Goal: Task Accomplishment & Management: Manage account settings

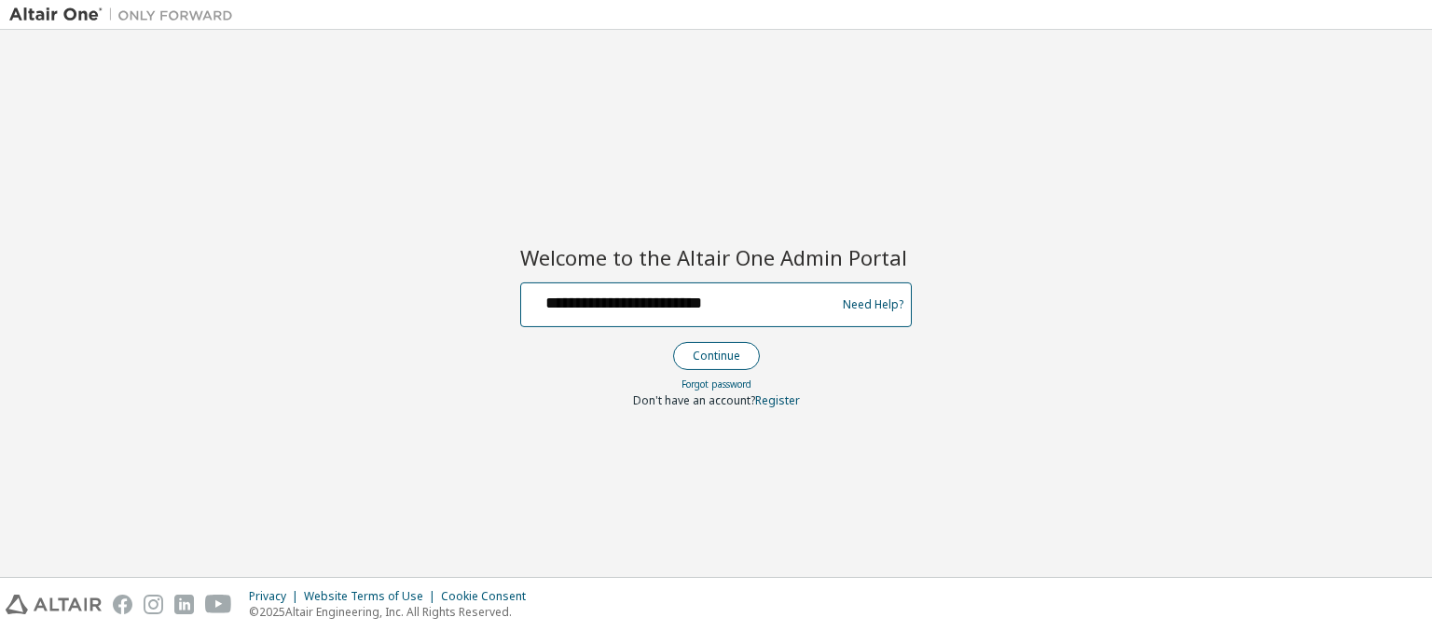
type input "**********"
click at [715, 355] on button "Continue" at bounding box center [716, 356] width 87 height 28
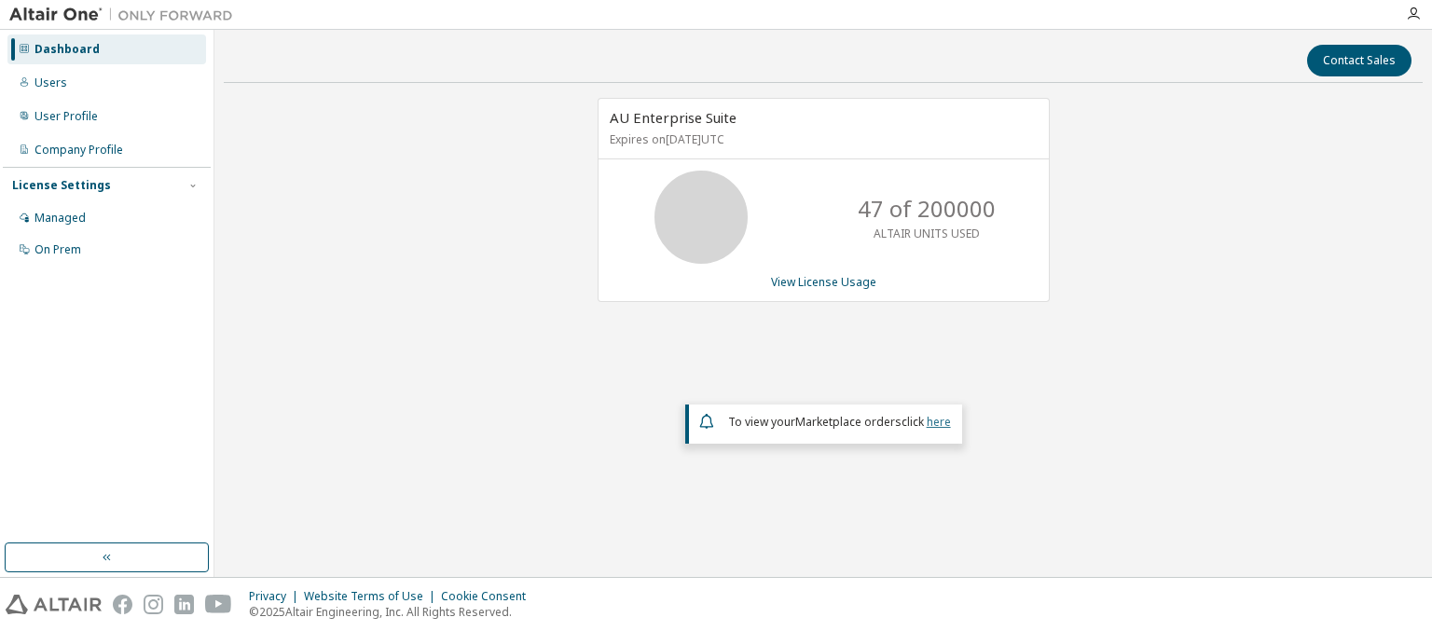
click at [938, 420] on link "here" at bounding box center [939, 422] width 24 height 16
click at [64, 49] on div "Dashboard" at bounding box center [67, 49] width 65 height 15
click at [823, 281] on link "View License Usage" at bounding box center [823, 282] width 105 height 16
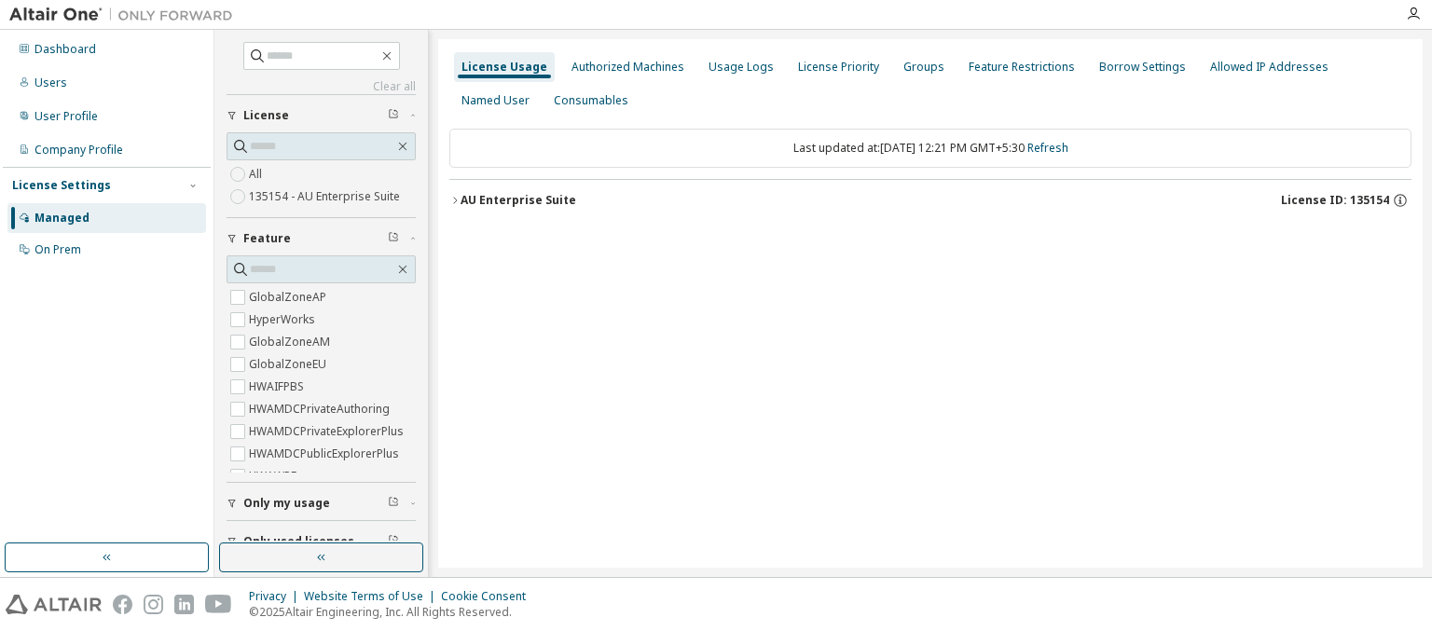
click at [935, 200] on div "AU Enterprise Suite License ID: 135154" at bounding box center [936, 200] width 951 height 17
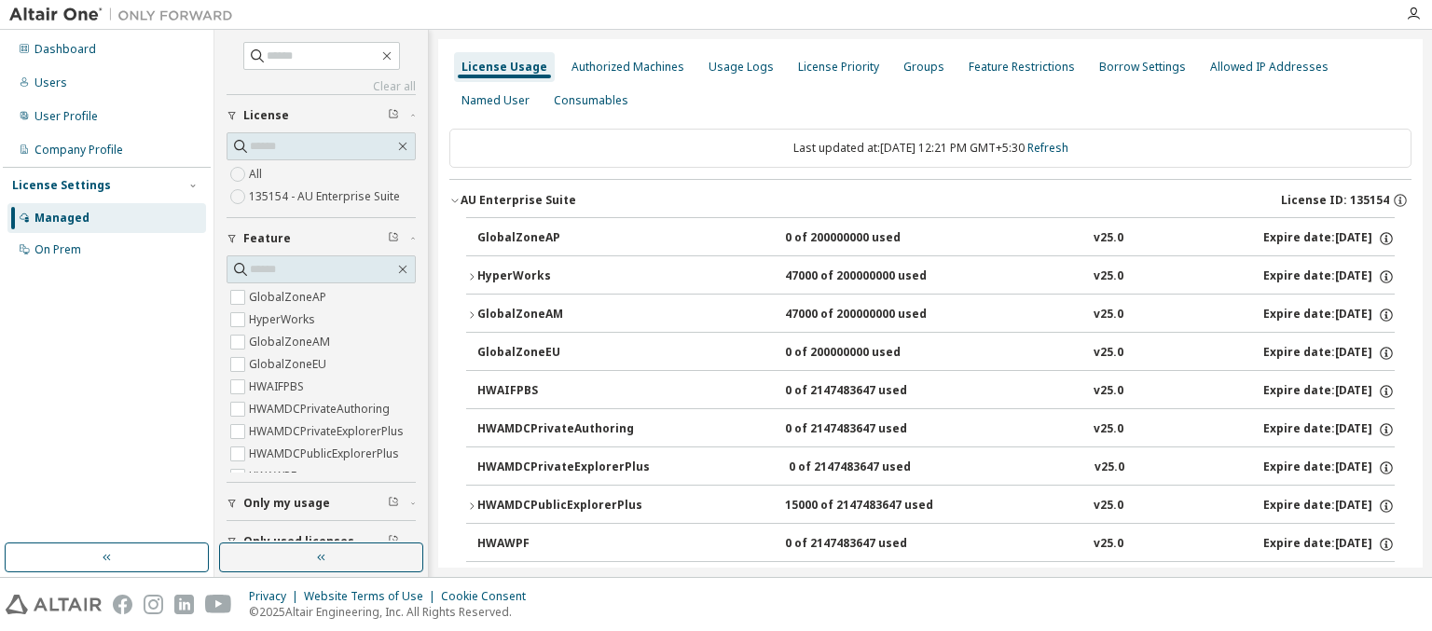
click at [931, 200] on div "AU Enterprise Suite License ID: 135154" at bounding box center [936, 200] width 951 height 17
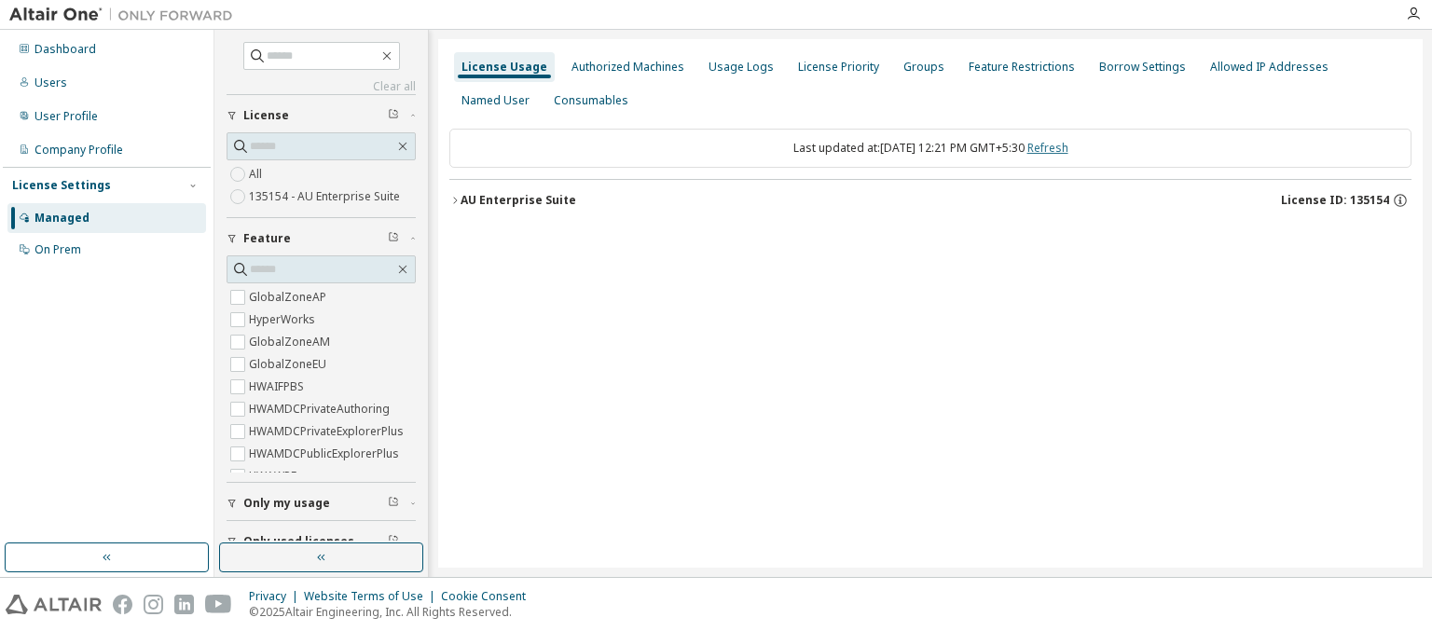
click at [1067, 147] on link "Refresh" at bounding box center [1048, 148] width 41 height 16
click at [48, 83] on div "Users" at bounding box center [51, 83] width 33 height 15
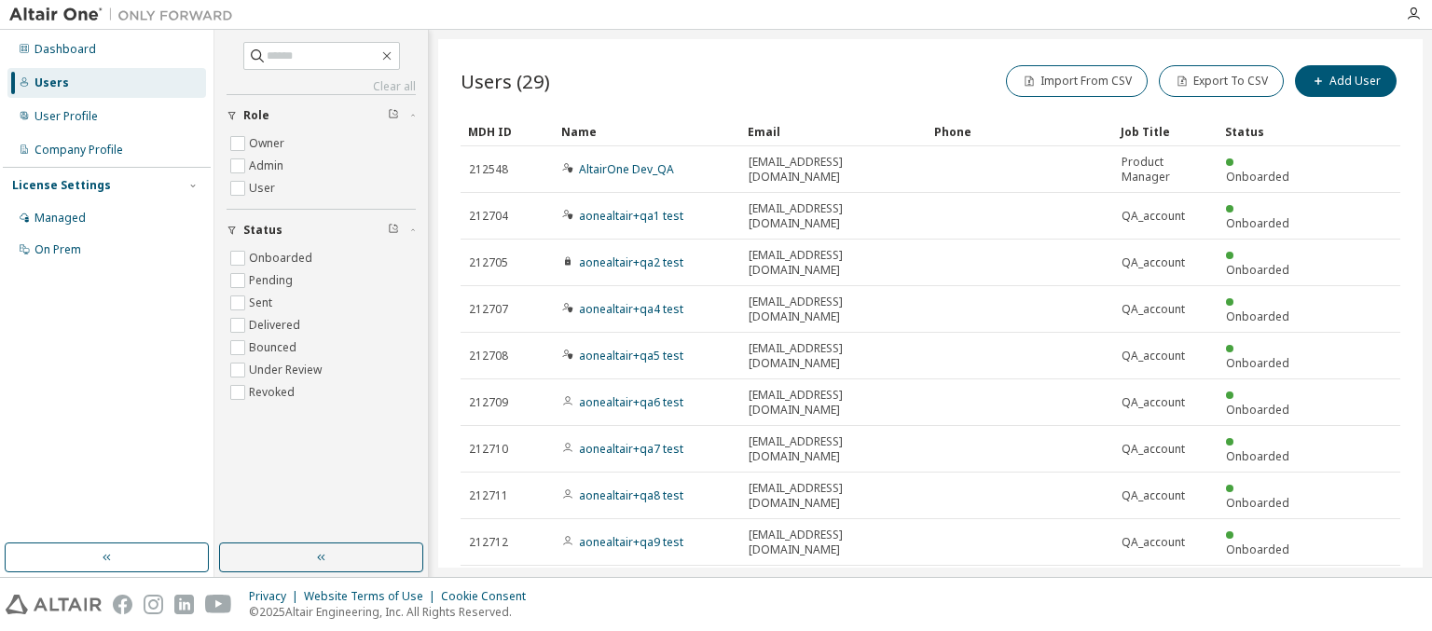
click at [507, 131] on div "MDH ID" at bounding box center [507, 132] width 78 height 30
click at [647, 131] on div "Name" at bounding box center [647, 132] width 172 height 30
click at [834, 131] on div "Email" at bounding box center [834, 132] width 172 height 30
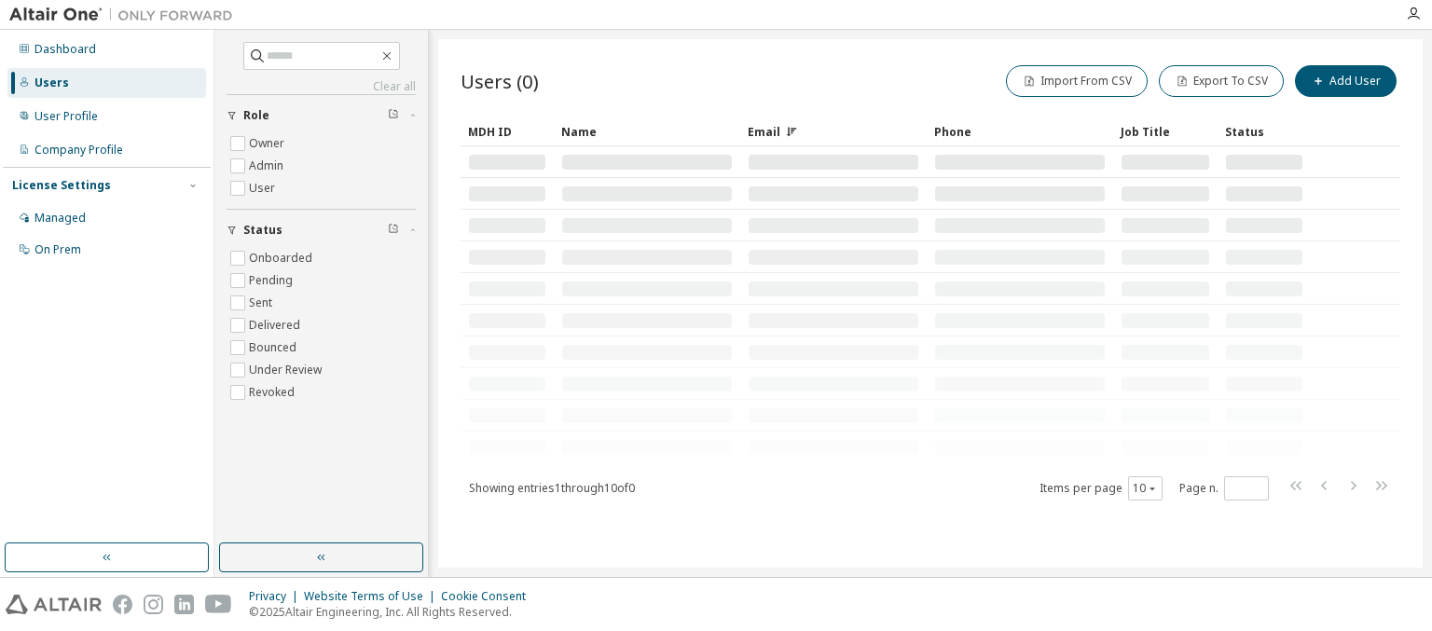
click at [834, 131] on div "Email" at bounding box center [834, 132] width 172 height 30
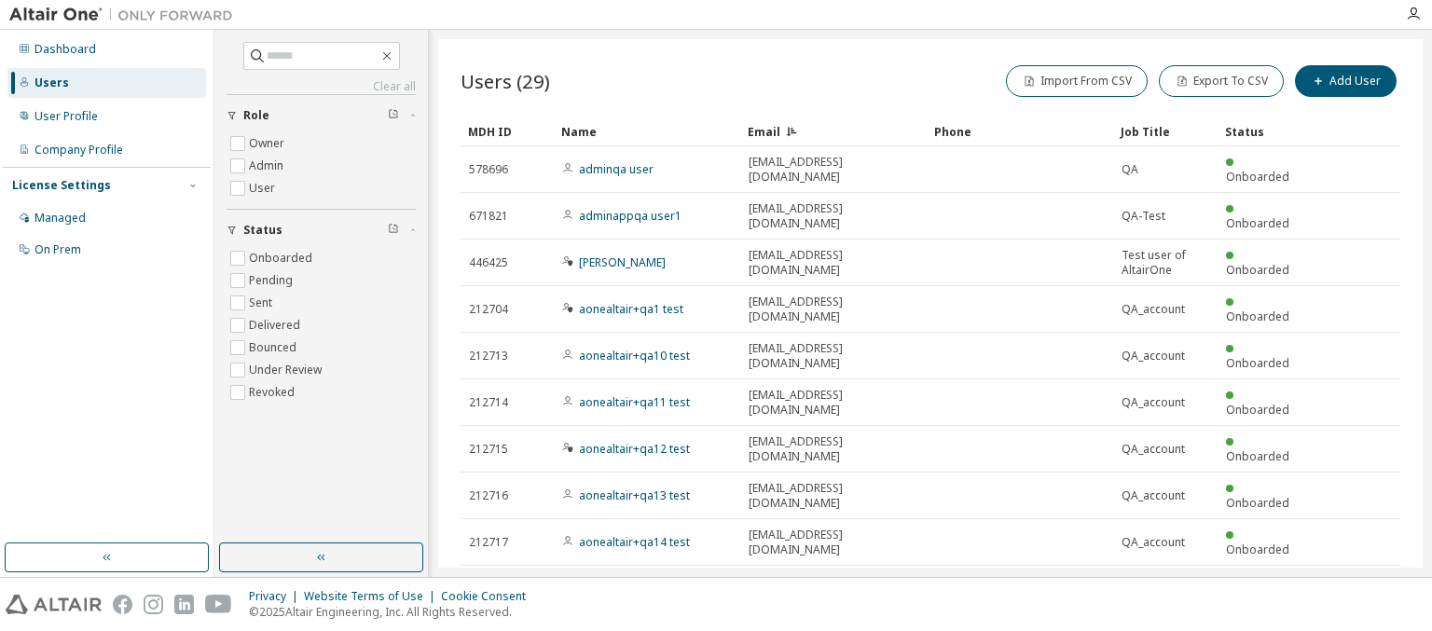
click at [1020, 131] on div "Phone" at bounding box center [1020, 132] width 172 height 30
click at [1166, 131] on div "Job Title" at bounding box center [1166, 132] width 90 height 30
click at [1265, 131] on div "Status" at bounding box center [1264, 132] width 78 height 30
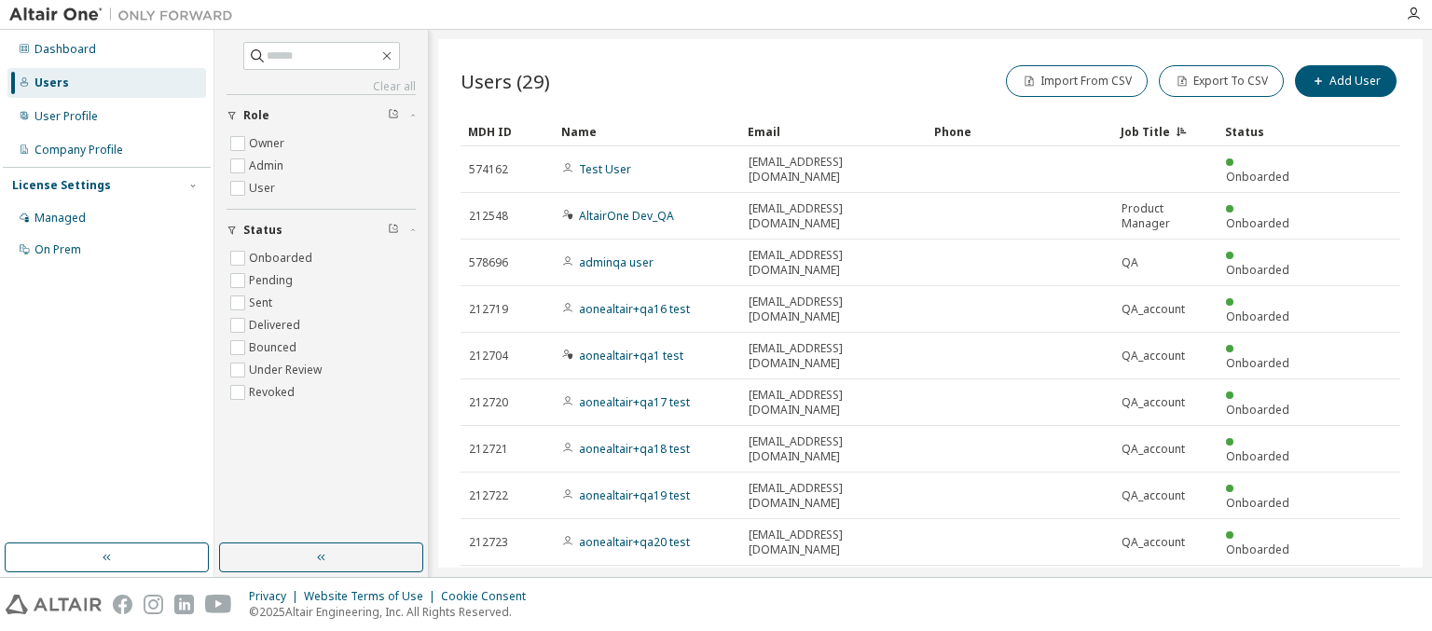
click at [1265, 131] on div "Status" at bounding box center [1264, 132] width 78 height 30
click at [647, 162] on div "Test User" at bounding box center [647, 169] width 170 height 15
click at [815, 16] on div at bounding box center [818, 14] width 1153 height 29
